Goal: Task Accomplishment & Management: Complete application form

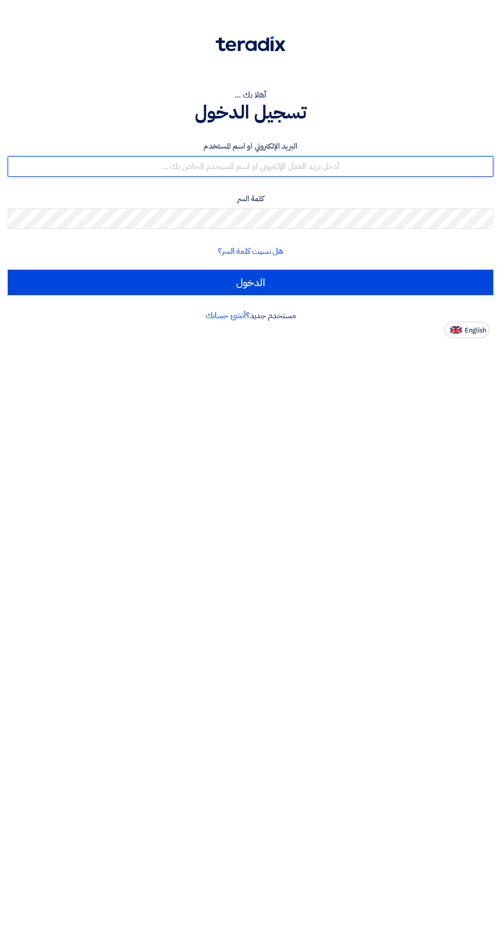
click at [344, 168] on input "text" at bounding box center [250, 166] width 485 height 20
type input "[EMAIL_ADDRESS][DOMAIN_NAME]"
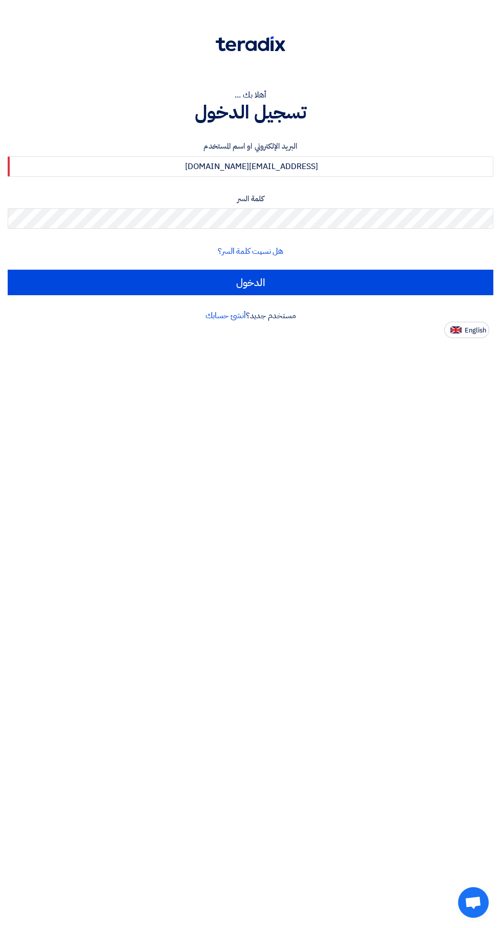
click at [8, 270] on input "الدخول" at bounding box center [250, 283] width 485 height 26
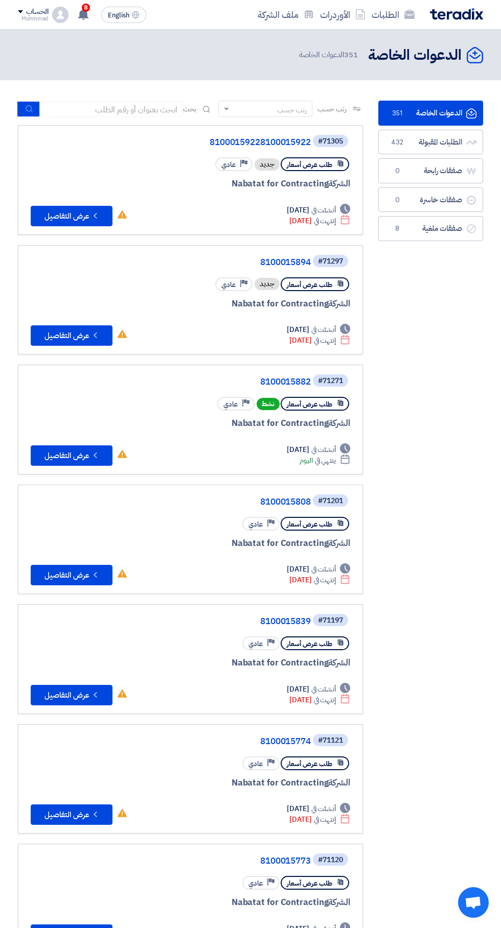
scroll to position [0, -2]
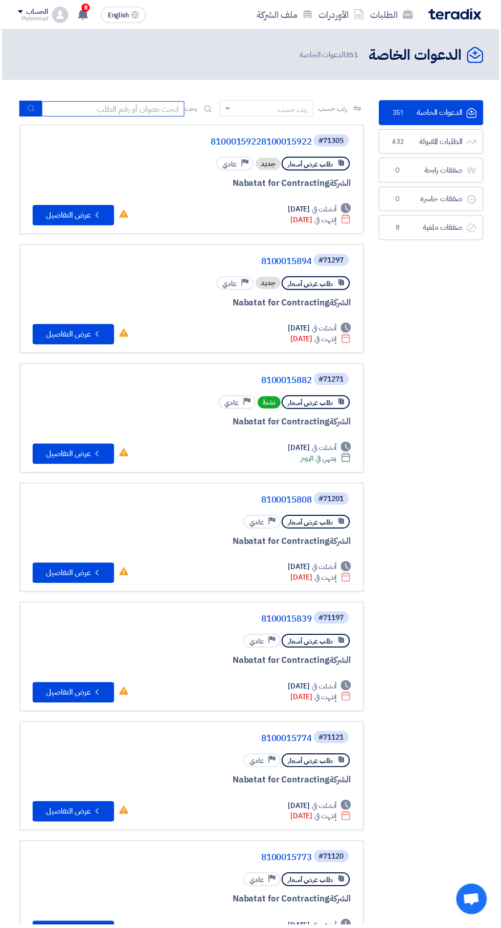
click at [153, 115] on input at bounding box center [113, 109] width 143 height 15
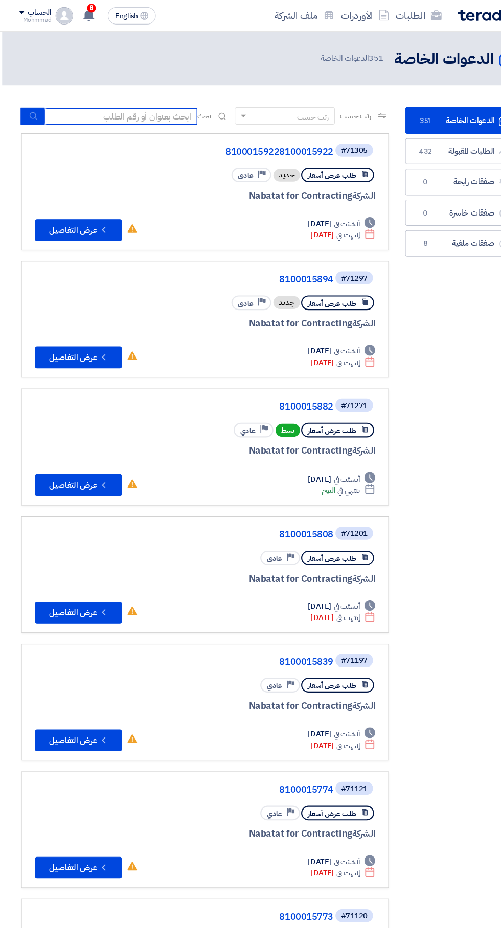
scroll to position [0, -2]
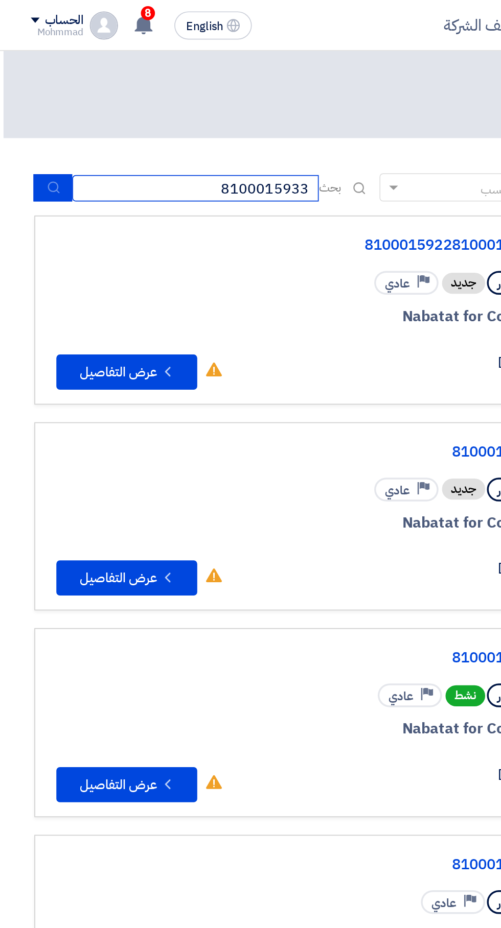
type input "8100015933"
click at [34, 114] on button "submit" at bounding box center [30, 109] width 22 height 16
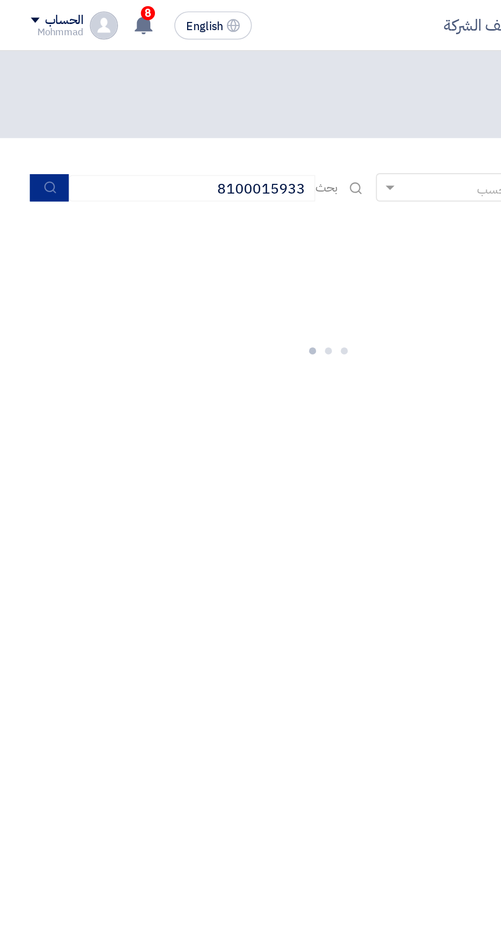
scroll to position [0, 0]
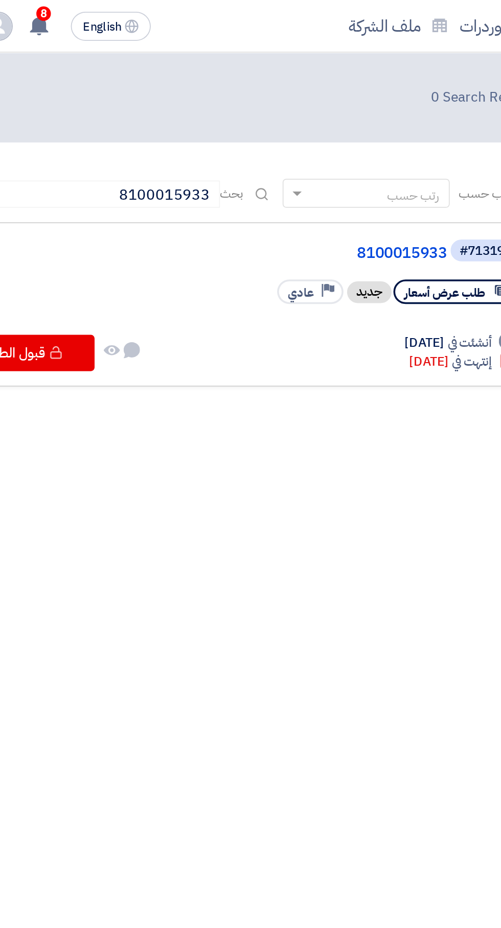
click at [291, 143] on link "8100015933" at bounding box center [210, 142] width 204 height 9
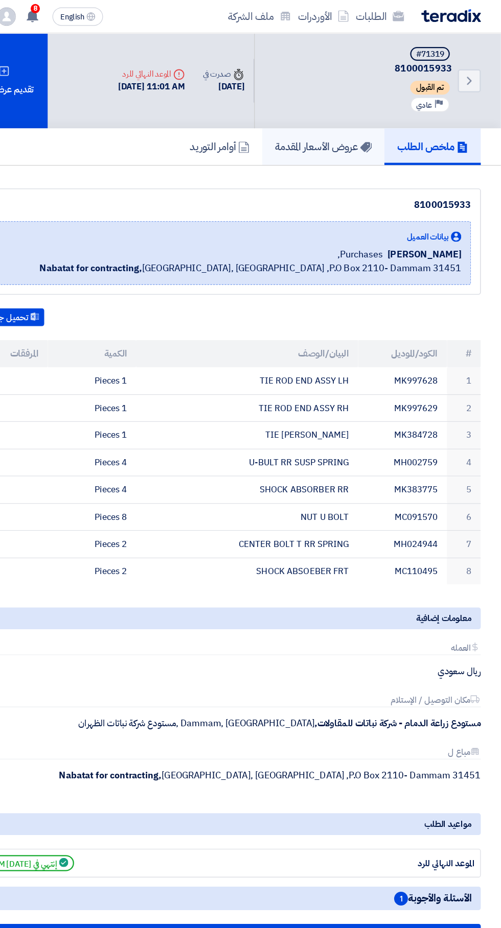
click at [329, 126] on h5 "عروض الأسعار المقدمة" at bounding box center [342, 131] width 86 height 12
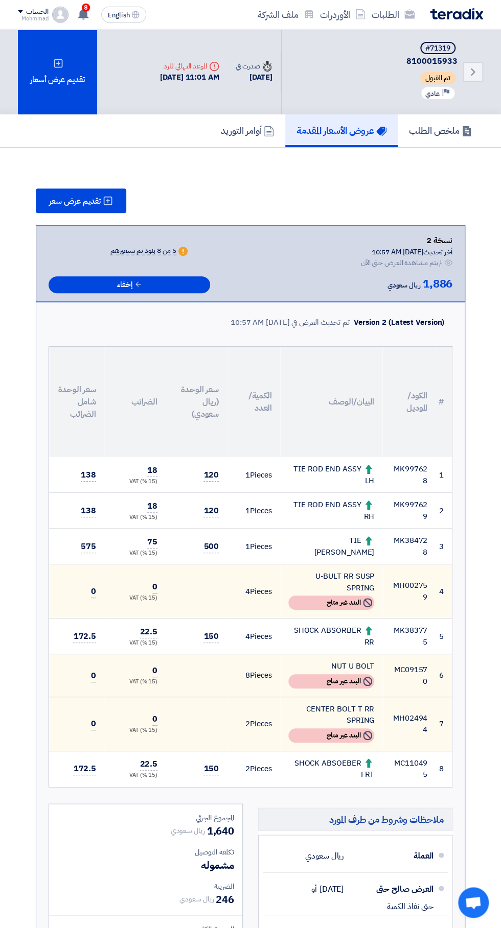
click at [51, 81] on div "تقديم عرض أسعار" at bounding box center [57, 72] width 79 height 85
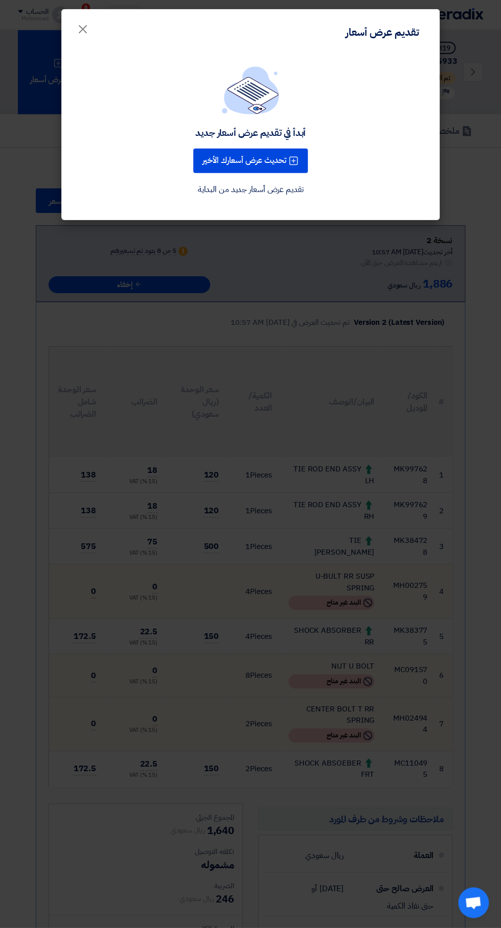
click at [280, 158] on button "تحديث عرض أسعارك الأخير" at bounding box center [250, 161] width 114 height 25
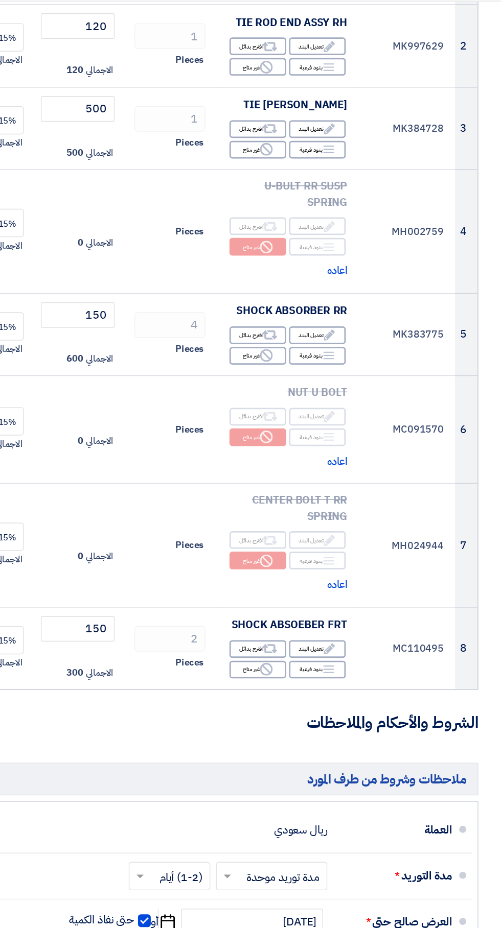
scroll to position [232, 0]
click at [384, 225] on span "اعاده" at bounding box center [380, 224] width 15 height 12
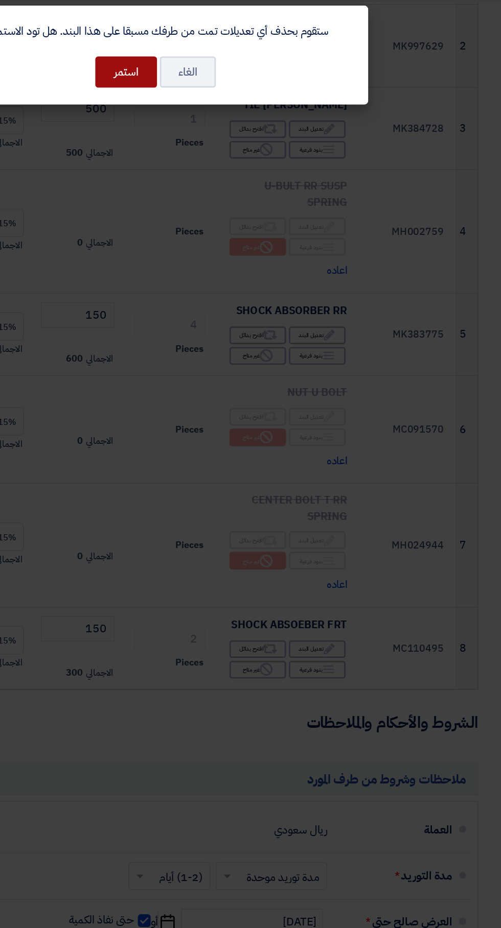
click at [233, 86] on button "استمر" at bounding box center [229, 80] width 44 height 22
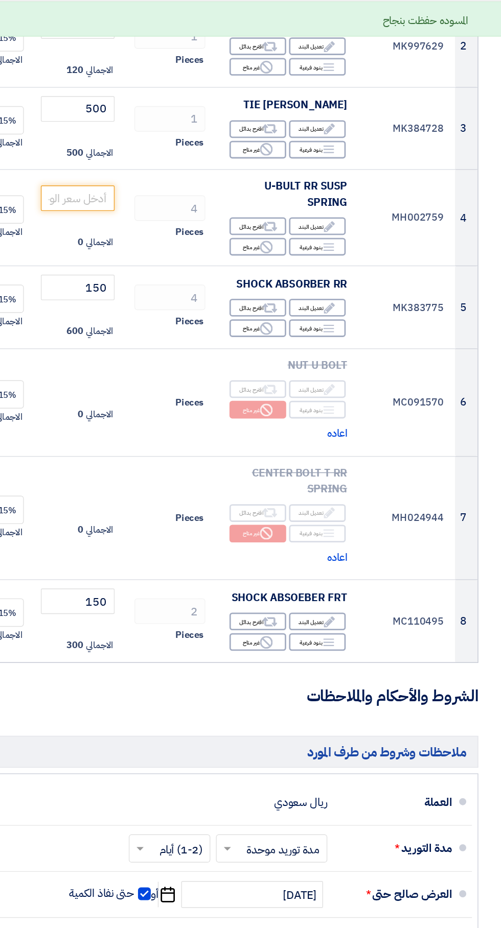
click at [384, 337] on span "اعاده" at bounding box center [380, 342] width 15 height 12
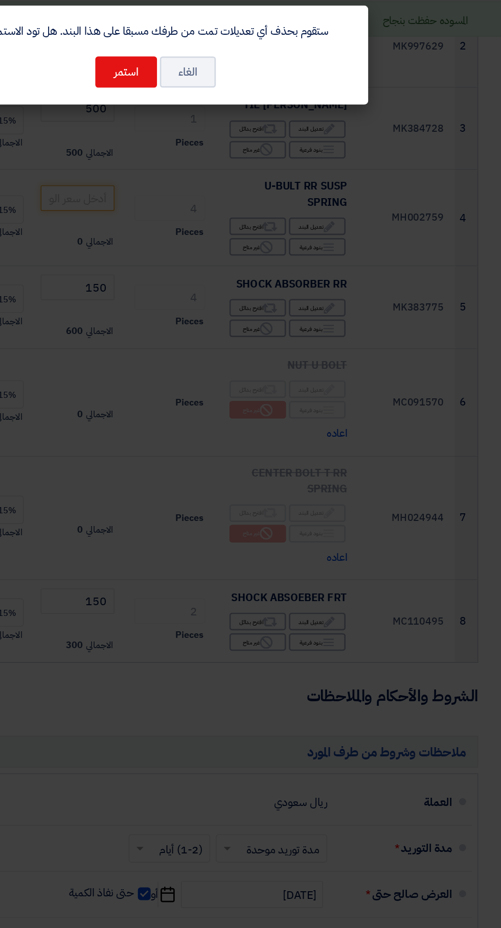
click at [235, 79] on button "استمر" at bounding box center [229, 80] width 44 height 22
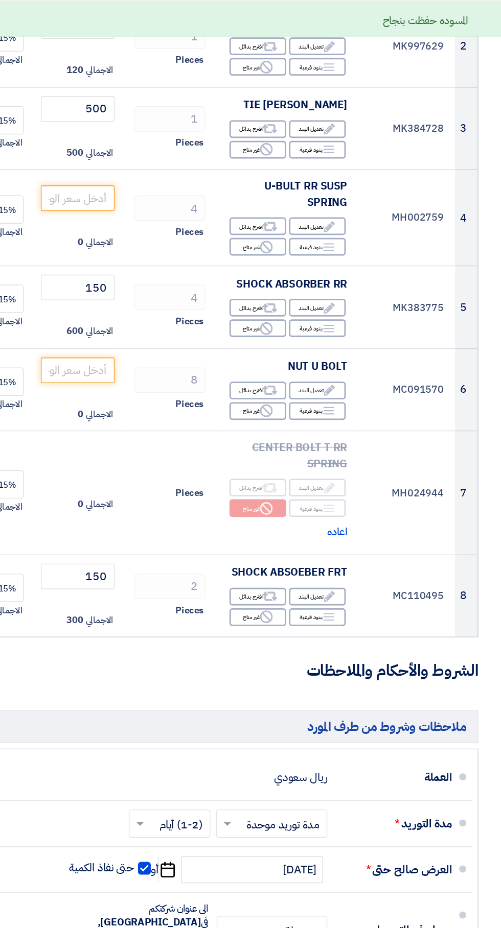
click at [384, 411] on span "اعاده" at bounding box center [380, 413] width 15 height 12
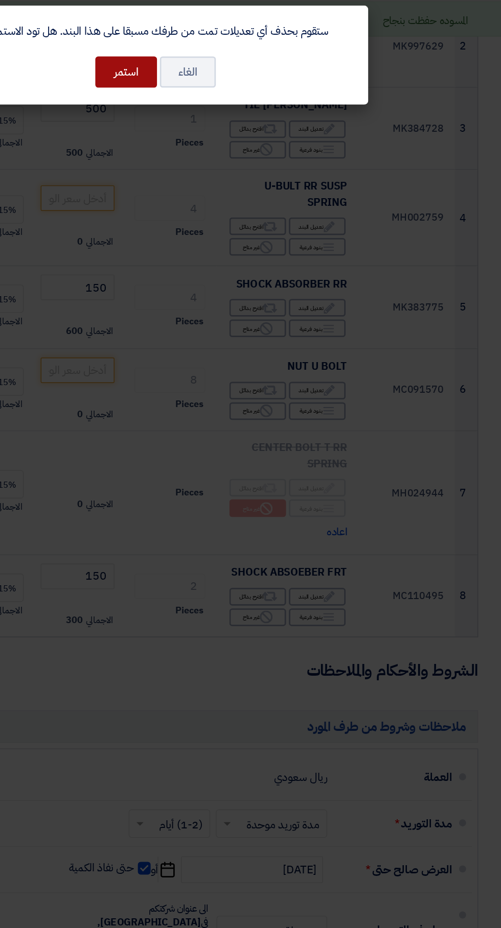
click at [235, 83] on button "استمر" at bounding box center [229, 80] width 44 height 22
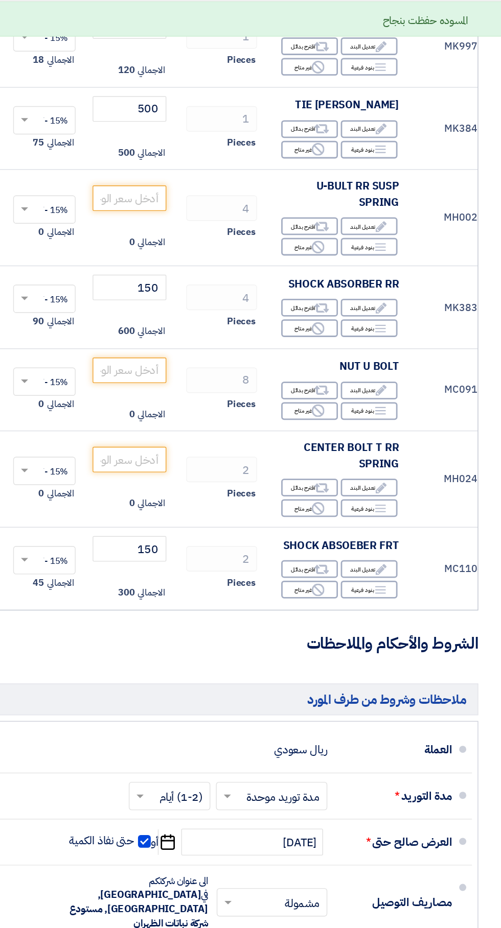
scroll to position [0, -38]
click at [239, 175] on input "number" at bounding box center [232, 171] width 53 height 18
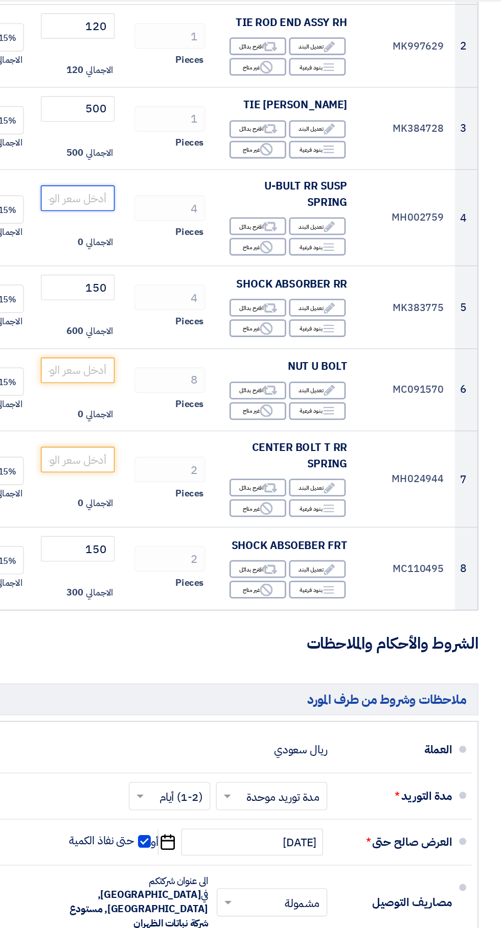
scroll to position [0, -1]
click at [206, 166] on input "number" at bounding box center [195, 171] width 53 height 18
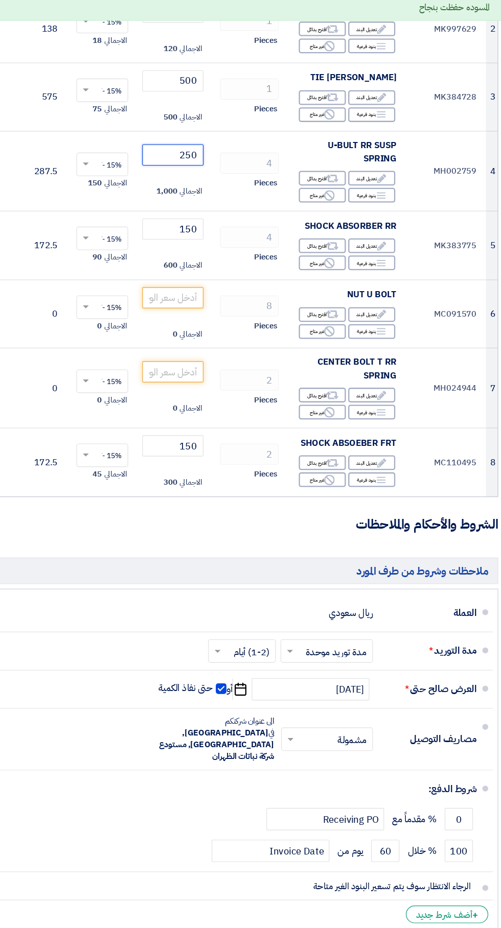
scroll to position [232, 0]
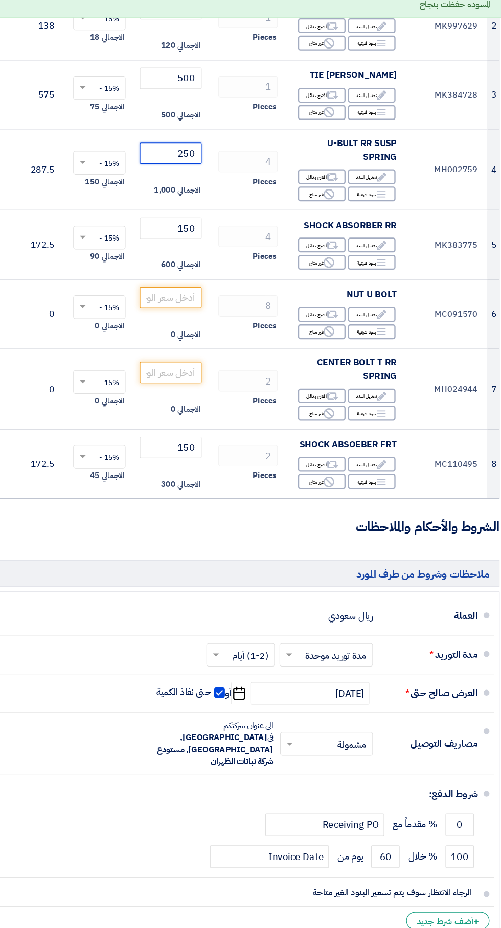
type input "250"
click at [211, 299] on input "number" at bounding box center [200, 296] width 53 height 18
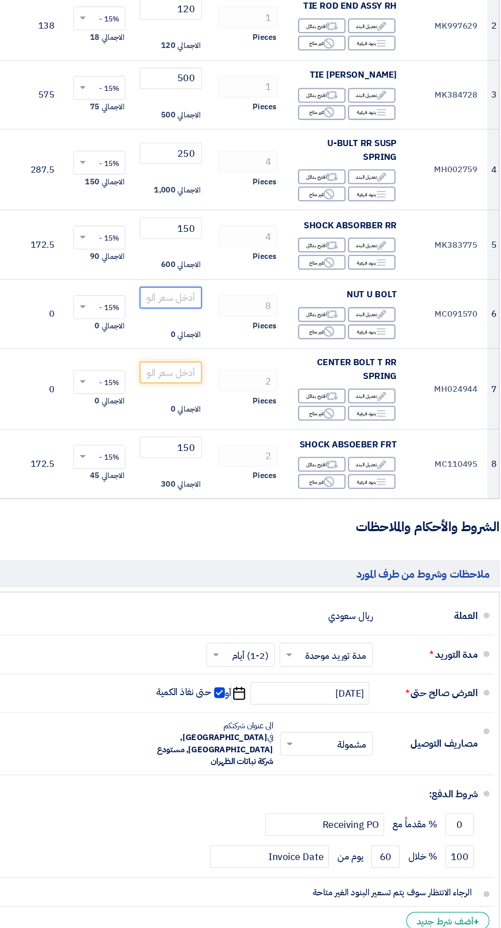
scroll to position [0, 0]
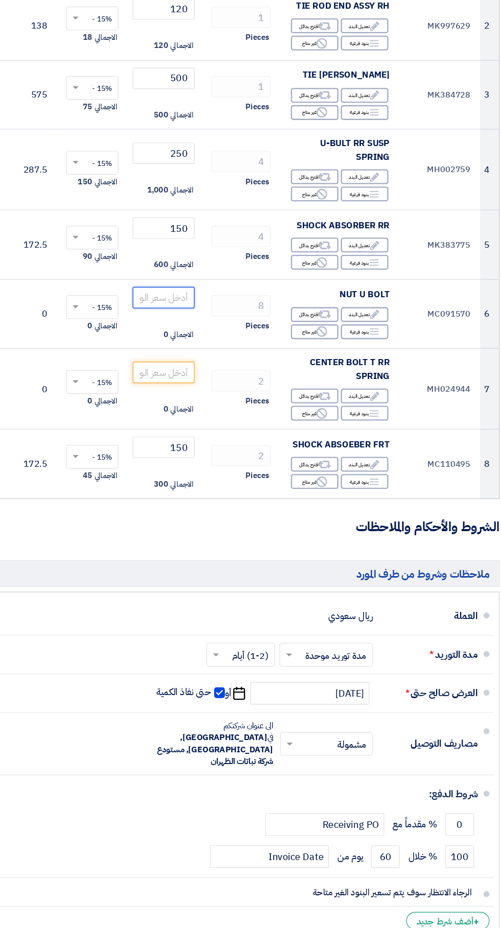
click at [202, 293] on input "number" at bounding box center [194, 296] width 53 height 18
type input "16"
click at [200, 362] on input "number" at bounding box center [194, 360] width 53 height 18
click at [192, 359] on input "number" at bounding box center [194, 360] width 53 height 18
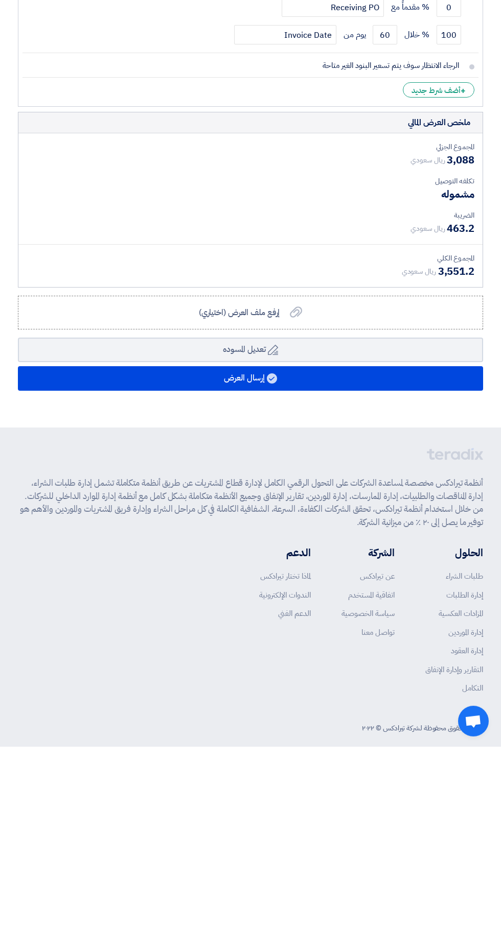
type input "160"
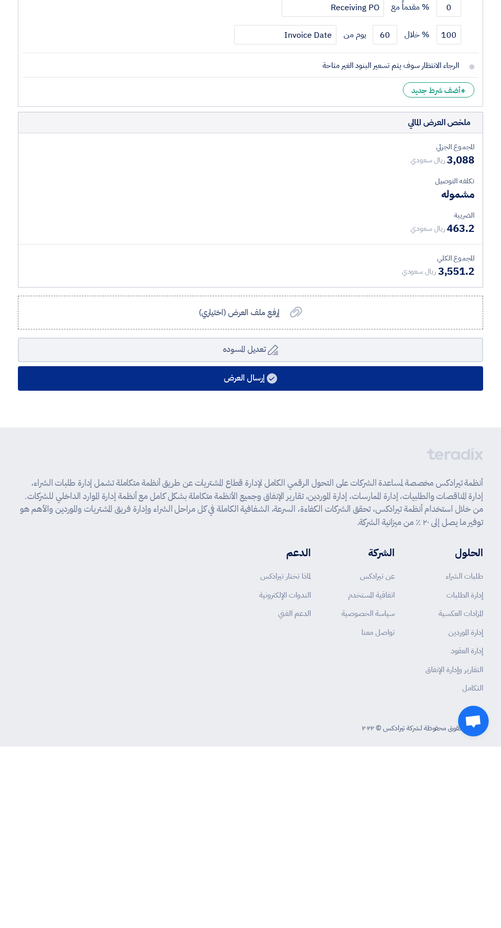
click at [378, 550] on button "إرسال العرض" at bounding box center [250, 560] width 465 height 25
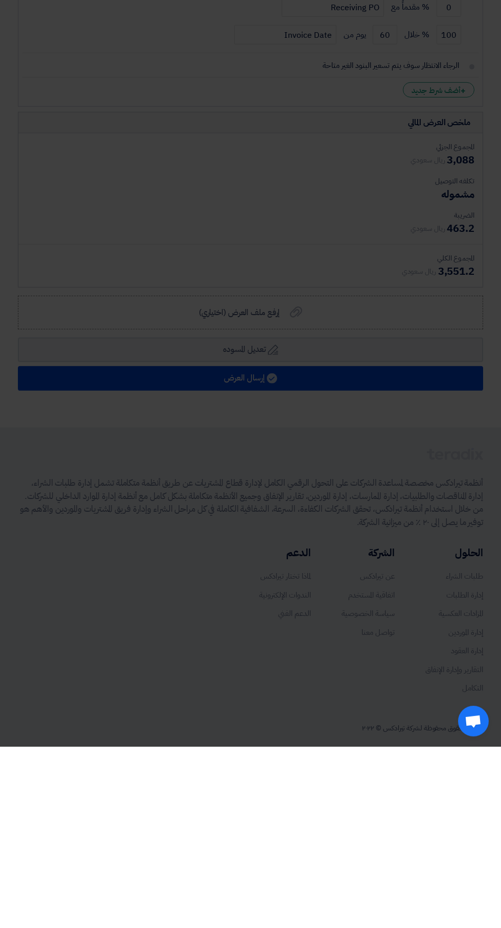
scroll to position [793, 0]
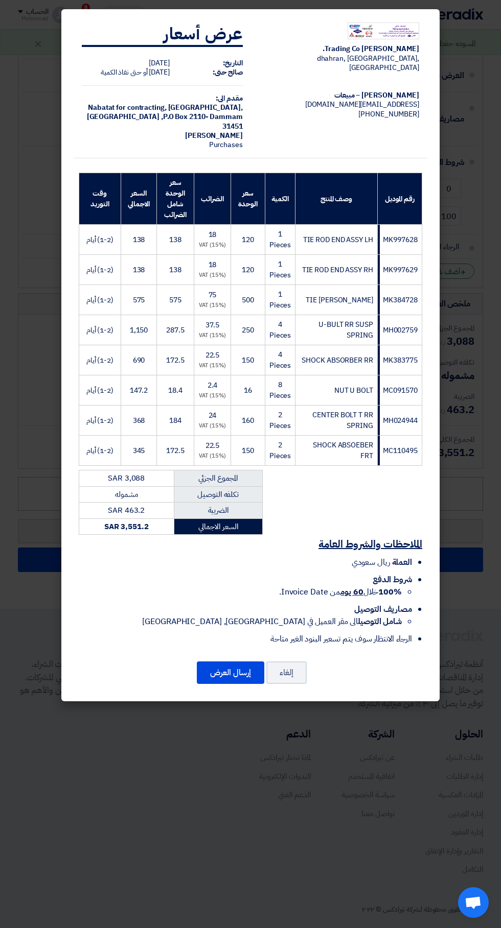
click at [239, 671] on button "إرسال العرض" at bounding box center [230, 672] width 67 height 22
